Goal: Transaction & Acquisition: Purchase product/service

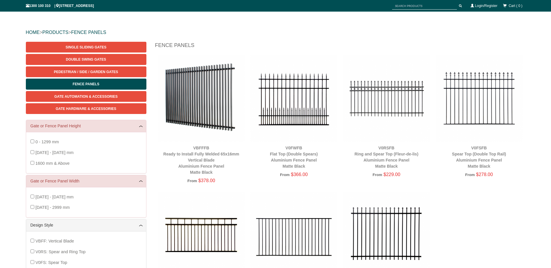
scroll to position [102, 0]
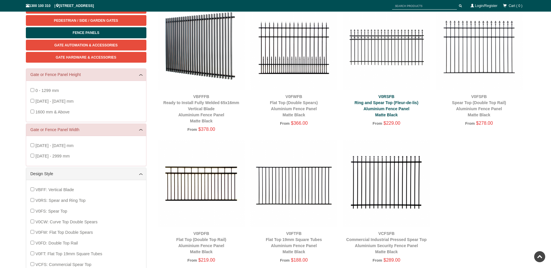
click at [381, 109] on link "V0RSFB Ring and Spear Top (Fleur-de-lis) Aluminium Fence Panel Matte Black" at bounding box center [386, 105] width 64 height 23
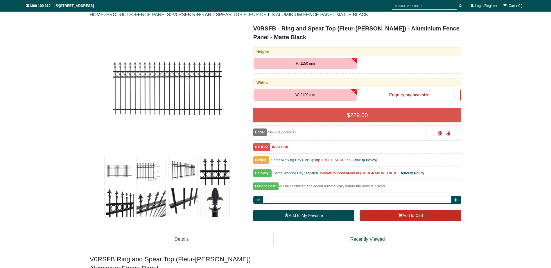
scroll to position [73, 0]
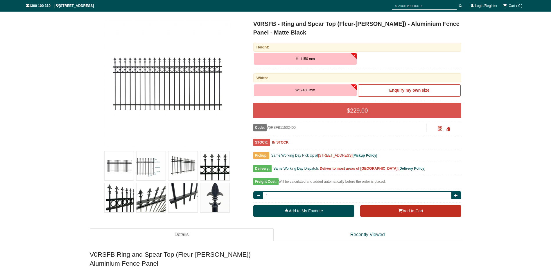
click at [354, 55] on button "H: 1150 mm" at bounding box center [305, 59] width 103 height 12
click at [311, 60] on span "H: 1150 mm" at bounding box center [304, 59] width 19 height 4
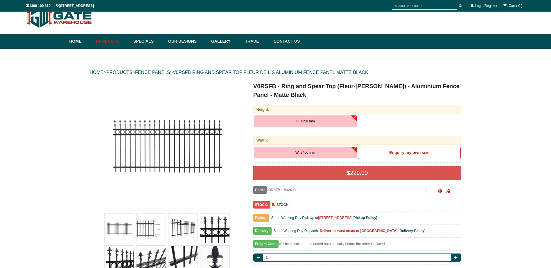
scroll to position [0, 0]
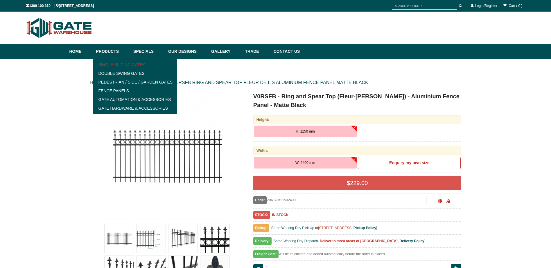
click at [126, 65] on link "Single Sliding Gates" at bounding box center [135, 64] width 80 height 9
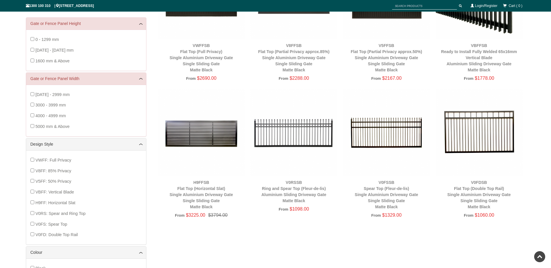
scroll to position [160, 0]
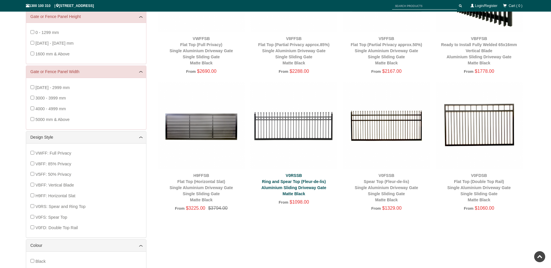
click at [294, 176] on link "V0RSSB Ring and Spear Top (Fleur-de-lis) Aluminium Sliding Driveway Gate Matte …" at bounding box center [293, 184] width 65 height 23
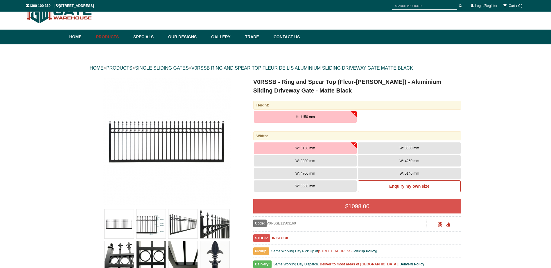
click at [296, 185] on span "W: 5580 mm" at bounding box center [305, 186] width 20 height 4
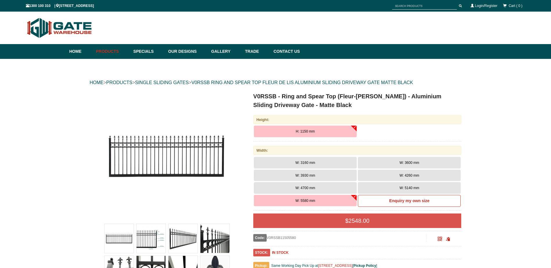
click at [118, 5] on div "1300 100 310 | 8 High St, Bayswater, VIC 3153 Cart ( 0 ) Login/Register" at bounding box center [275, 6] width 499 height 10
click at [94, 5] on span "1300 100 310 | 8 High St, Bayswater, VIC 3153" at bounding box center [60, 6] width 68 height 4
click at [94, 6] on span "1300 100 310 | 8 High St, Bayswater, VIC 3153" at bounding box center [60, 6] width 68 height 4
drag, startPoint x: 116, startPoint y: 5, endPoint x: 61, endPoint y: 5, distance: 55.1
click at [61, 5] on span "1300 100 310 | 8 High St, Bayswater, VIC 3153" at bounding box center [60, 6] width 68 height 4
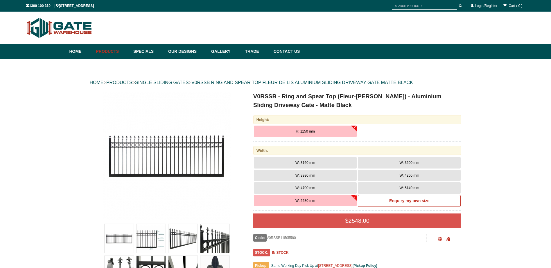
copy span "8 High St, Bayswater, VIC 315"
click at [59, 5] on span at bounding box center [56, 5] width 3 height 3
